Goal: Task Accomplishment & Management: Complete application form

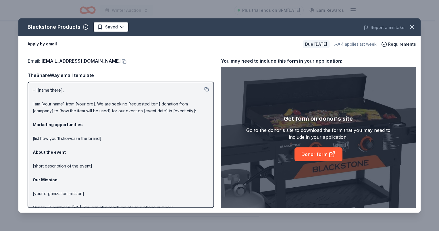
drag, startPoint x: 33, startPoint y: 90, endPoint x: 192, endPoint y: 109, distance: 160.8
click at [189, 107] on p "Hi [name/there], I am [your name] from [your org]. We are seeking [requested it…" at bounding box center [121, 159] width 176 height 145
drag, startPoint x: 196, startPoint y: 112, endPoint x: 108, endPoint y: 116, distance: 88.5
click at [32, 96] on div "Hi [name/there], I am [your name] from [your org]. We are seeking [requested it…" at bounding box center [121, 145] width 186 height 126
click at [100, 28] on html "Winter Auction Plus trial ends on 3PM, 10/17 Earn Rewards Due in 17 days Share …" at bounding box center [219, 115] width 439 height 231
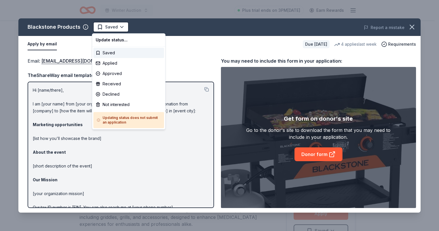
click at [100, 27] on html "Winter Auction Plus trial ends on 3PM, 10/17 Earn Rewards Due in 17 days Share …" at bounding box center [219, 115] width 439 height 231
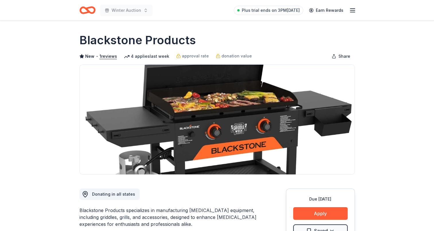
scroll to position [29, 0]
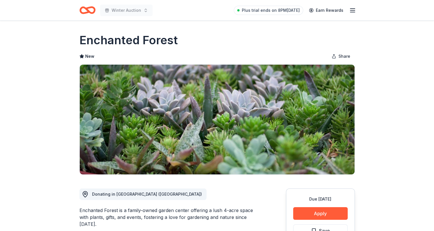
scroll to position [57, 0]
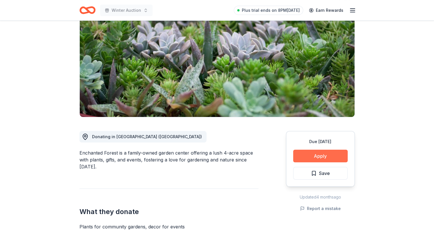
click at [309, 154] on button "Apply" at bounding box center [320, 156] width 55 height 13
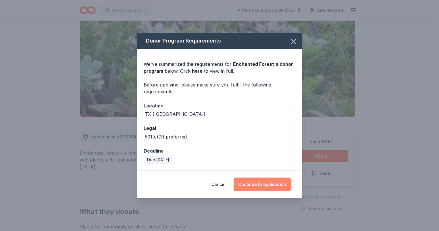
click at [264, 178] on button "Continue to application" at bounding box center [261, 184] width 57 height 14
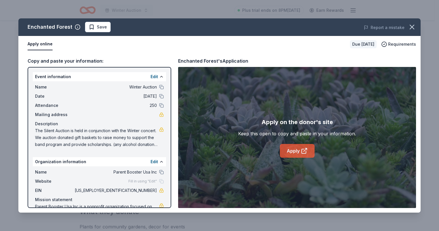
click at [301, 145] on link "Apply" at bounding box center [297, 151] width 35 height 14
click at [415, 26] on icon "button" at bounding box center [412, 27] width 8 height 8
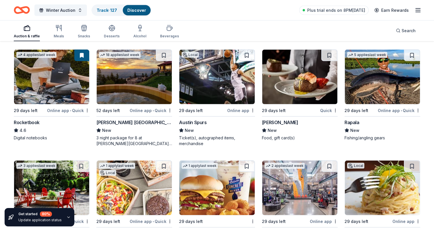
scroll to position [1147, 0]
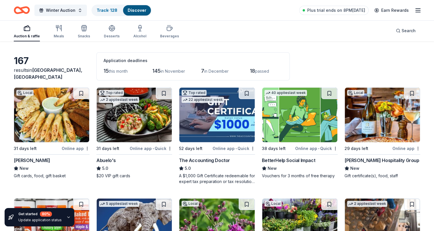
scroll to position [29, 0]
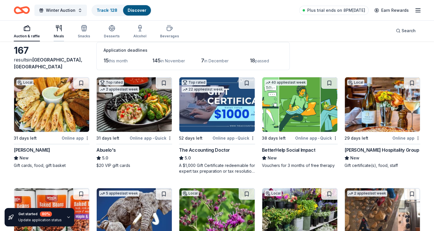
click at [57, 28] on icon "button" at bounding box center [57, 26] width 2 height 3
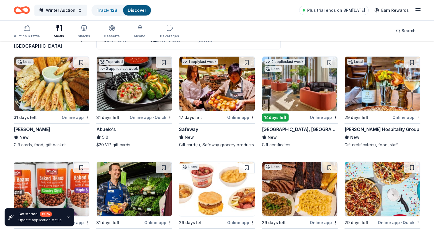
scroll to position [29, 0]
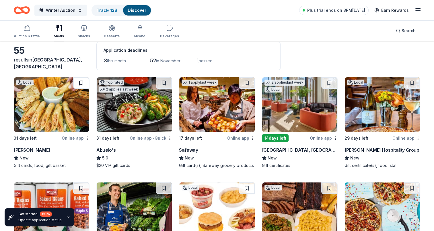
click at [81, 82] on button at bounding box center [81, 82] width 16 height 11
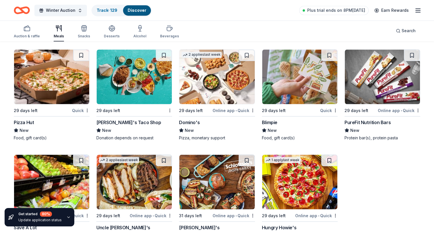
scroll to position [1028, 0]
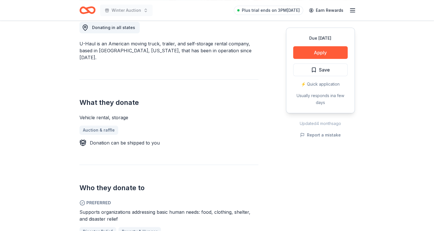
scroll to position [86, 0]
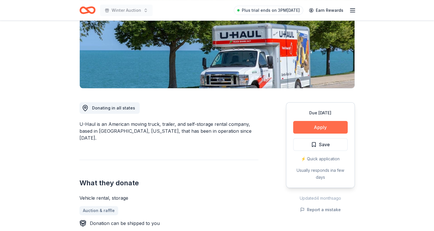
click at [332, 129] on button "Apply" at bounding box center [320, 127] width 55 height 13
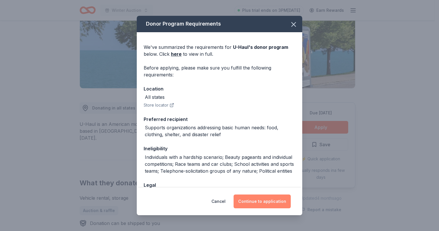
click at [265, 207] on button "Continue to application" at bounding box center [261, 201] width 57 height 14
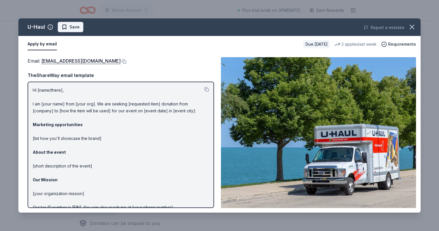
click at [67, 26] on span "Save" at bounding box center [70, 27] width 18 height 7
click at [413, 27] on icon "button" at bounding box center [412, 27] width 8 height 8
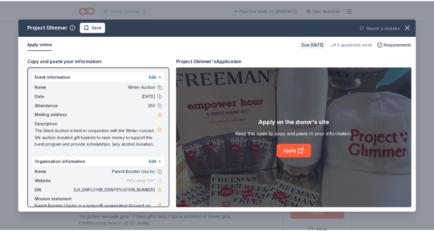
scroll to position [115, 0]
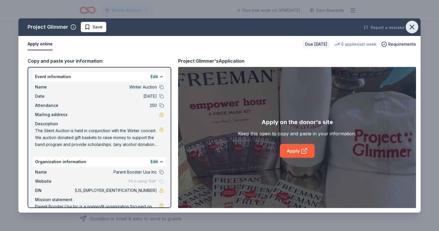
click at [411, 26] on icon "button" at bounding box center [412, 27] width 4 height 4
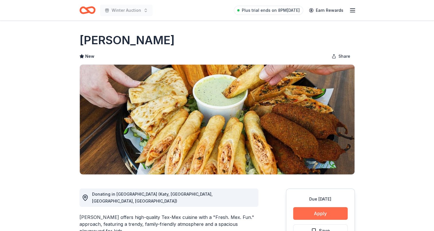
click at [315, 211] on button "Apply" at bounding box center [320, 213] width 55 height 13
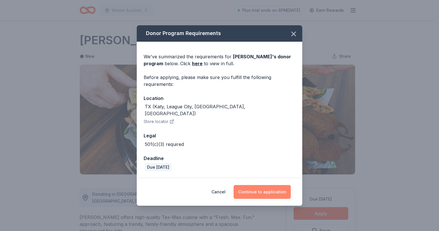
drag, startPoint x: 258, startPoint y: 188, endPoint x: 258, endPoint y: 185, distance: 3.7
click at [258, 188] on button "Continue to application" at bounding box center [261, 192] width 57 height 14
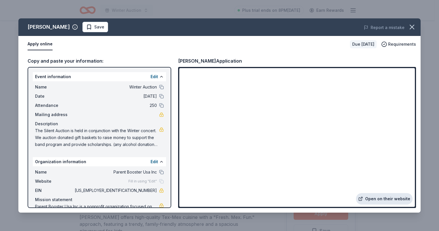
click at [375, 201] on link "Open on their website" at bounding box center [384, 198] width 57 height 11
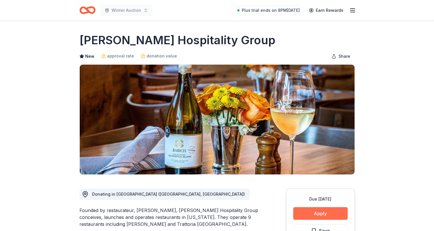
click at [325, 216] on button "Apply" at bounding box center [320, 213] width 55 height 13
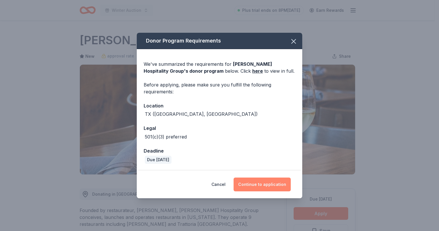
click at [264, 184] on button "Continue to application" at bounding box center [261, 184] width 57 height 14
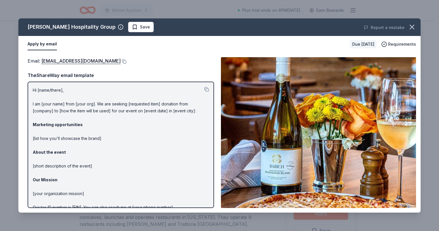
drag, startPoint x: 100, startPoint y: 26, endPoint x: 94, endPoint y: 29, distance: 6.8
click at [128, 26] on button "Save" at bounding box center [141, 27] width 26 height 10
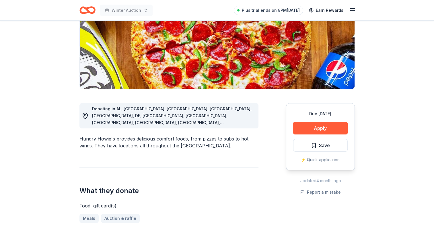
scroll to position [86, 0]
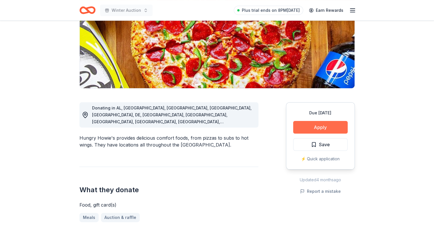
click at [311, 123] on button "Apply" at bounding box center [320, 127] width 55 height 13
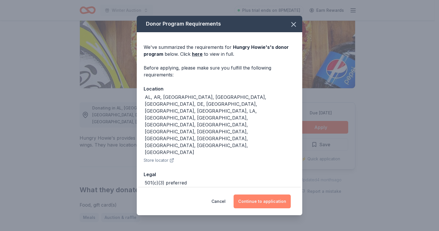
click at [256, 194] on button "Continue to application" at bounding box center [261, 201] width 57 height 14
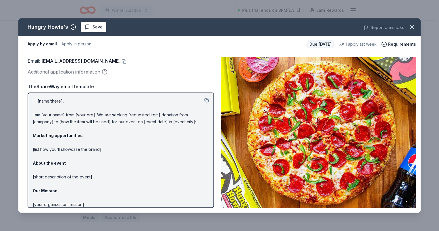
drag, startPoint x: 88, startPoint y: 25, endPoint x: 96, endPoint y: 31, distance: 10.2
click at [88, 25] on span "Save" at bounding box center [93, 27] width 18 height 7
click at [413, 25] on icon "button" at bounding box center [412, 27] width 8 height 8
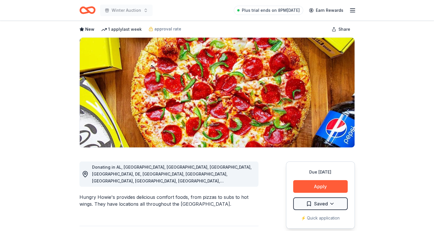
scroll to position [0, 0]
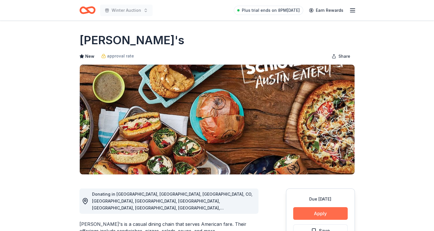
click at [328, 215] on button "Apply" at bounding box center [320, 213] width 55 height 13
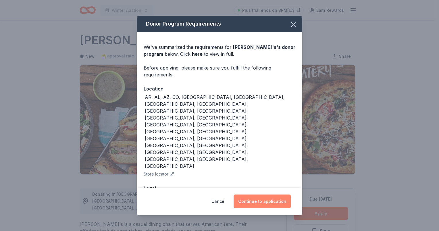
click at [261, 194] on button "Continue to application" at bounding box center [261, 201] width 57 height 14
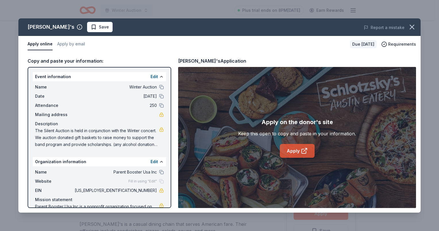
click at [292, 148] on link "Apply" at bounding box center [297, 151] width 35 height 14
click at [91, 29] on span "Save" at bounding box center [100, 27] width 18 height 7
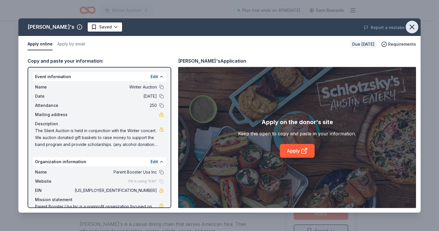
click at [409, 24] on icon "button" at bounding box center [412, 27] width 8 height 8
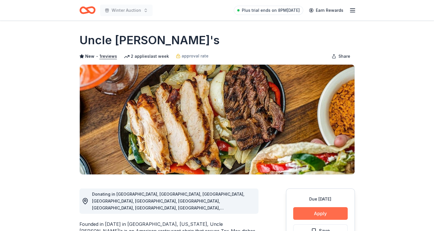
click at [323, 213] on button "Apply" at bounding box center [320, 213] width 55 height 13
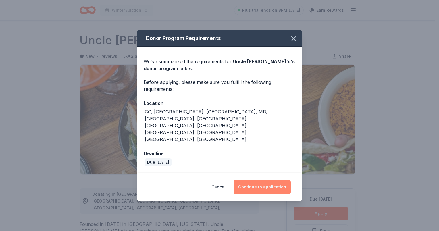
click at [259, 180] on button "Continue to application" at bounding box center [261, 187] width 57 height 14
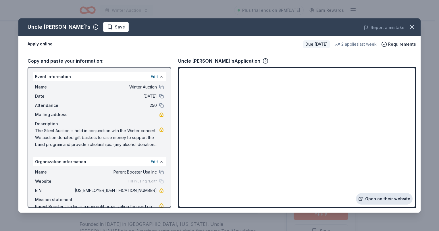
click at [379, 199] on link "Open on their website" at bounding box center [384, 198] width 57 height 11
click at [107, 28] on span "Save" at bounding box center [116, 27] width 18 height 7
click at [413, 26] on icon "button" at bounding box center [412, 27] width 8 height 8
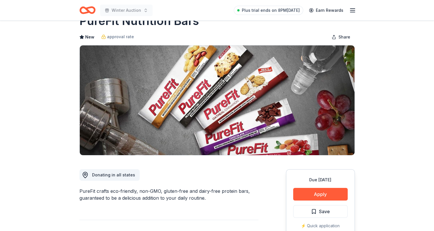
scroll to position [57, 0]
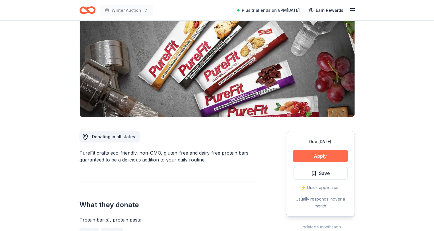
click at [334, 156] on button "Apply" at bounding box center [320, 156] width 55 height 13
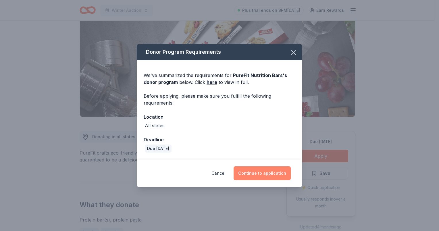
click at [257, 174] on button "Continue to application" at bounding box center [261, 173] width 57 height 14
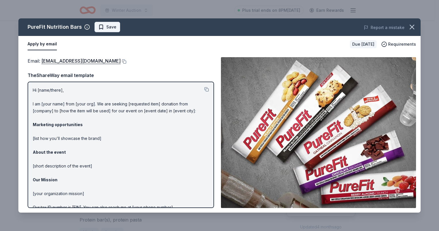
click at [102, 26] on span "Save" at bounding box center [107, 27] width 18 height 7
click at [410, 25] on icon "button" at bounding box center [412, 27] width 4 height 4
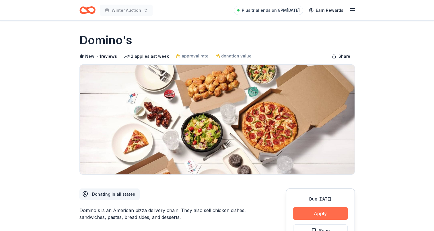
click at [318, 215] on button "Apply" at bounding box center [320, 213] width 55 height 13
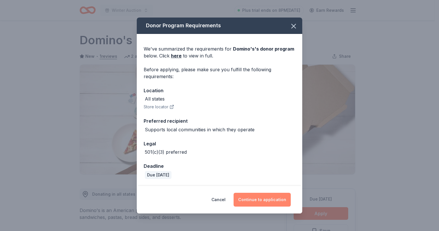
click at [273, 196] on button "Continue to application" at bounding box center [261, 200] width 57 height 14
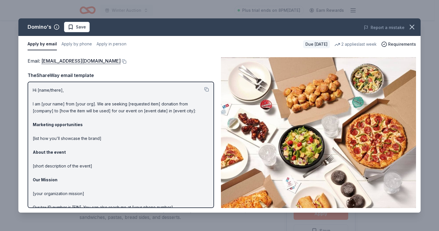
drag, startPoint x: 71, startPoint y: 27, endPoint x: 78, endPoint y: 25, distance: 6.2
click at [71, 26] on span "Save" at bounding box center [77, 27] width 18 height 7
click at [411, 26] on icon "button" at bounding box center [412, 27] width 4 height 4
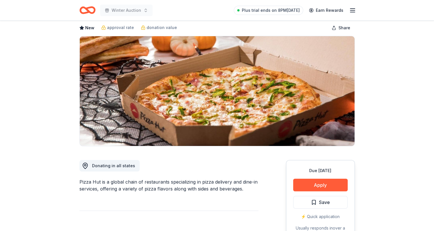
scroll to position [29, 0]
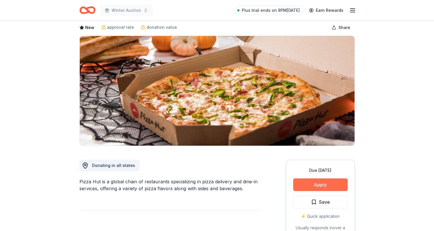
click at [313, 184] on button "Apply" at bounding box center [320, 184] width 55 height 13
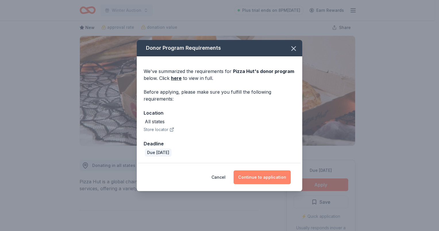
click at [260, 180] on button "Continue to application" at bounding box center [261, 177] width 57 height 14
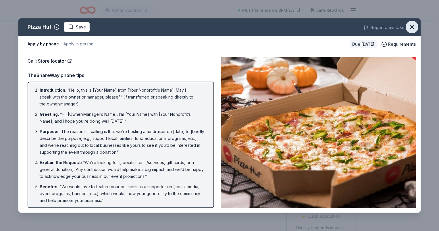
click at [411, 26] on icon "button" at bounding box center [412, 27] width 4 height 4
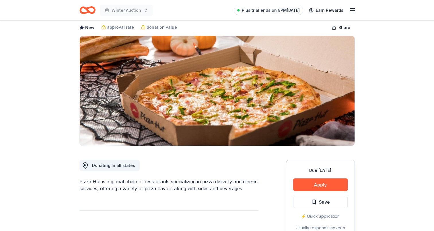
scroll to position [0, 0]
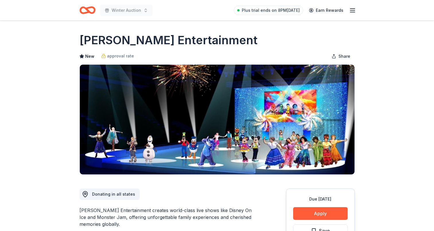
scroll to position [86, 0]
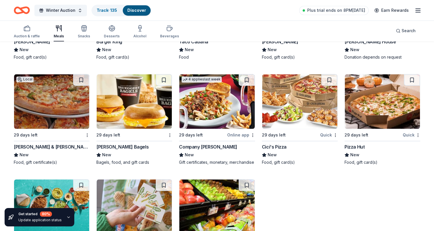
scroll to position [945, 0]
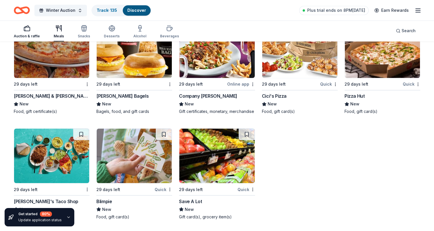
click at [28, 26] on icon "button" at bounding box center [27, 28] width 7 height 7
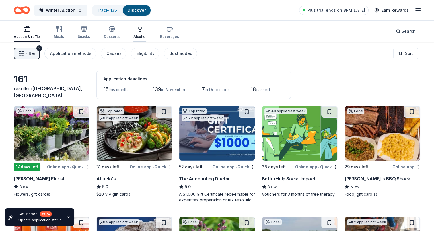
click at [142, 28] on div "button" at bounding box center [140, 28] width 13 height 7
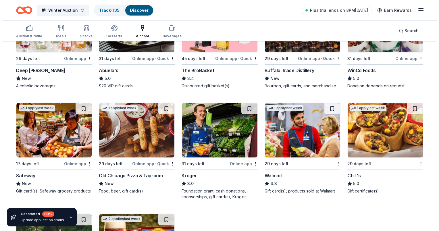
scroll to position [55, 0]
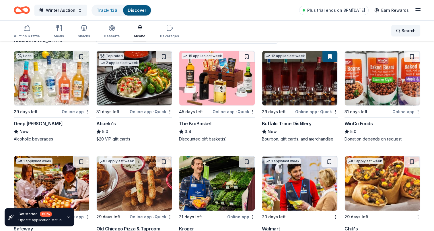
click at [396, 33] on div "Search" at bounding box center [406, 30] width 20 height 7
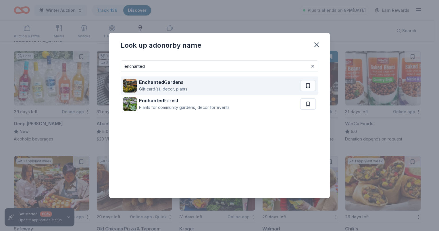
type input "enchanted"
click at [172, 87] on div "Gift card(s), decor, plants" at bounding box center [163, 89] width 48 height 7
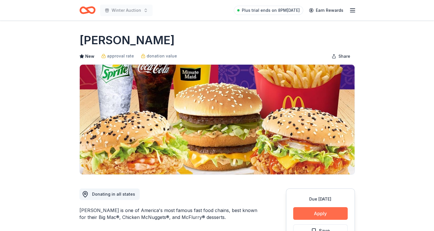
click at [311, 214] on button "Apply" at bounding box center [320, 213] width 55 height 13
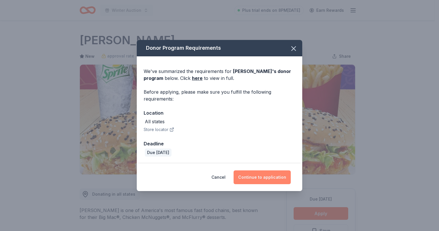
click at [277, 183] on button "Continue to application" at bounding box center [261, 177] width 57 height 14
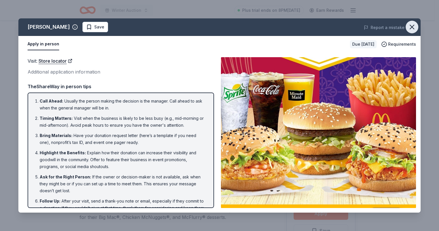
click at [413, 30] on icon "button" at bounding box center [412, 27] width 8 height 8
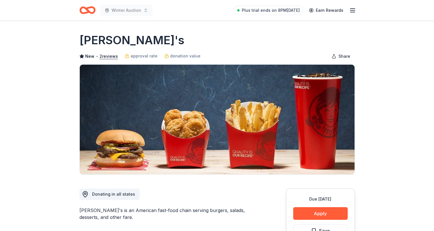
click at [312, 204] on div "Due in 29 days Apply Save Application takes 10 min Usually responds in over a m…" at bounding box center [320, 231] width 69 height 86
click at [315, 210] on button "Apply" at bounding box center [320, 213] width 55 height 13
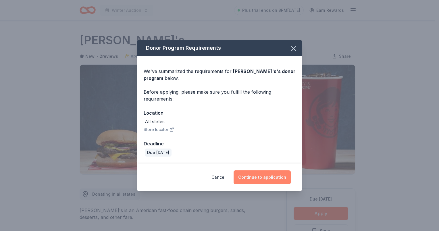
click at [266, 175] on button "Continue to application" at bounding box center [261, 177] width 57 height 14
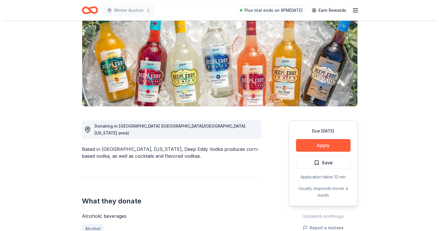
scroll to position [86, 0]
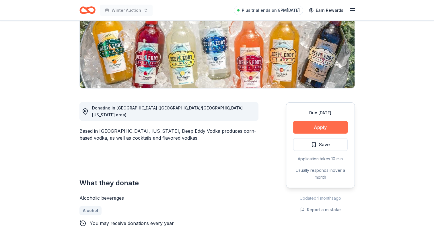
click at [326, 127] on button "Apply" at bounding box center [320, 127] width 55 height 13
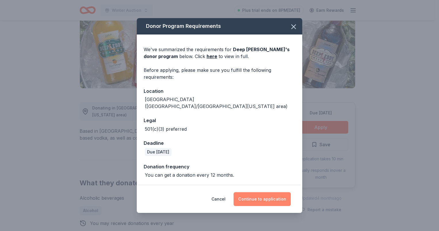
click at [269, 200] on button "Continue to application" at bounding box center [261, 199] width 57 height 14
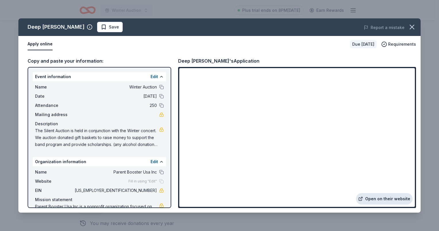
click at [382, 196] on link "Open on their website" at bounding box center [384, 198] width 57 height 11
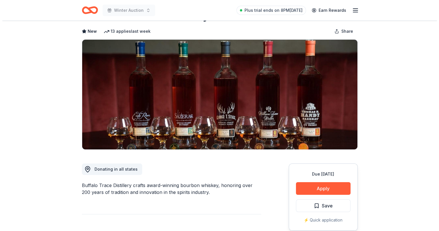
scroll to position [86, 0]
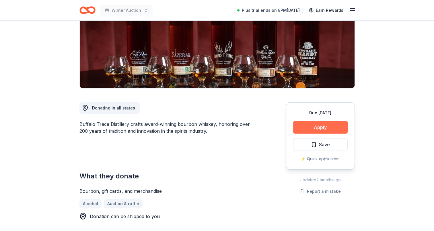
click at [324, 129] on button "Apply" at bounding box center [320, 127] width 55 height 13
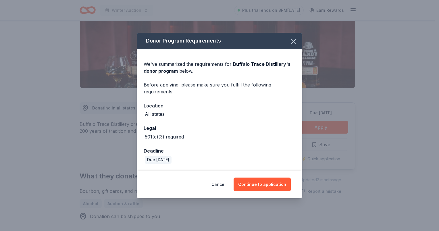
click at [109, 150] on div "Donor Program Requirements We've summarized the requirements for Buffalo Trace …" at bounding box center [219, 115] width 439 height 231
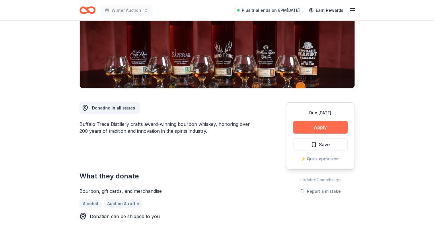
click at [304, 130] on button "Apply" at bounding box center [320, 127] width 55 height 13
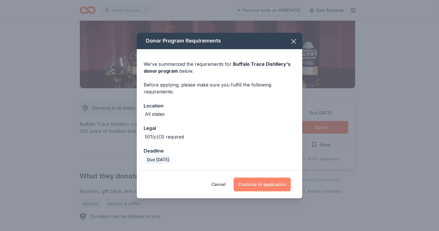
click at [266, 185] on button "Continue to application" at bounding box center [261, 184] width 57 height 14
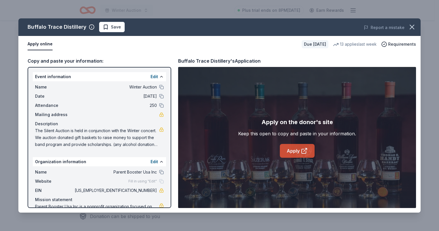
click at [302, 150] on icon at bounding box center [304, 150] width 7 height 7
click at [105, 26] on span "Save" at bounding box center [112, 27] width 18 height 7
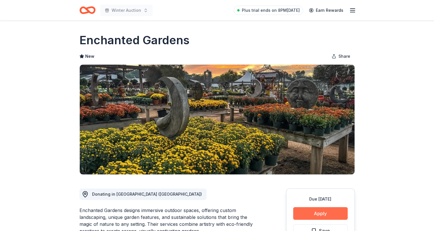
click at [326, 213] on button "Apply" at bounding box center [320, 213] width 55 height 13
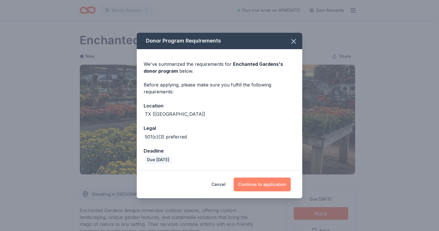
click at [254, 181] on button "Continue to application" at bounding box center [261, 184] width 57 height 14
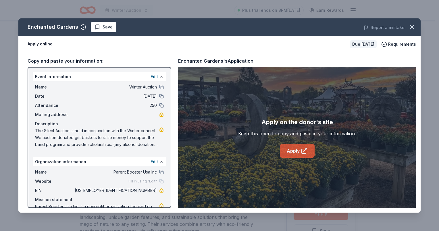
click at [289, 147] on link "Apply" at bounding box center [297, 151] width 35 height 14
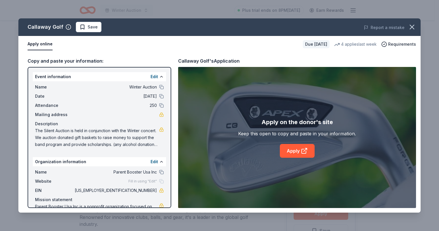
scroll to position [86, 0]
click at [80, 27] on span "Save" at bounding box center [89, 27] width 18 height 7
